Goal: Check status: Check status

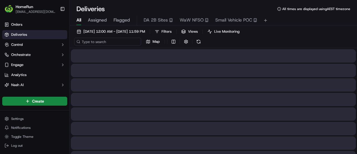
click at [100, 45] on input at bounding box center [107, 42] width 67 height 8
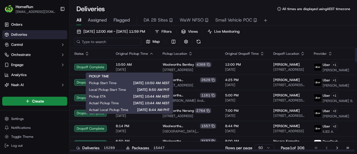
paste input "270456735"
type input "270456735"
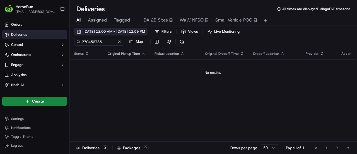
click at [94, 31] on span "[DATE] 12:00 AM - [DATE] 11:59 PM" at bounding box center [114, 31] width 62 height 5
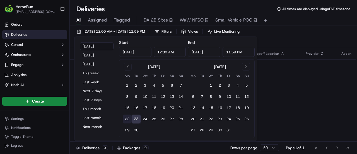
click at [127, 117] on button "22" at bounding box center [127, 118] width 9 height 9
type input "[DATE]"
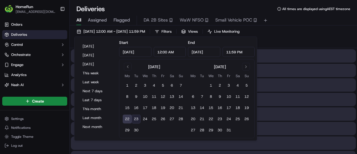
click at [326, 80] on div at bounding box center [213, 84] width 285 height 13
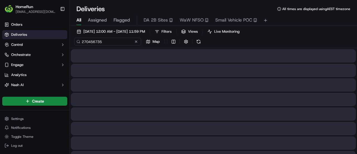
click at [103, 42] on input "270456735" at bounding box center [107, 42] width 67 height 8
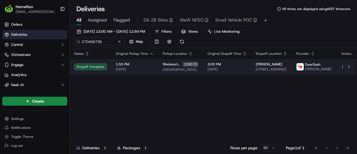
click at [182, 71] on span "[GEOGRAPHIC_DATA] [STREET_ADDRESS][PERSON_NAME]" at bounding box center [181, 69] width 36 height 4
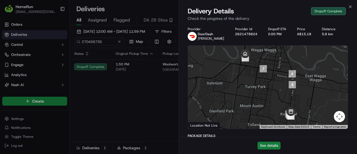
click at [266, 145] on button "See details" at bounding box center [268, 145] width 23 height 8
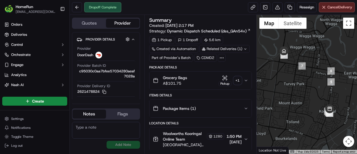
click at [235, 79] on div "+ 1" at bounding box center [238, 80] width 8 height 8
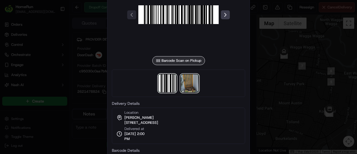
click at [194, 83] on img at bounding box center [190, 83] width 18 height 18
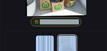
drag, startPoint x: 101, startPoint y: 22, endPoint x: 103, endPoint y: 33, distance: 10.7
